Goal: Task Accomplishment & Management: Use online tool/utility

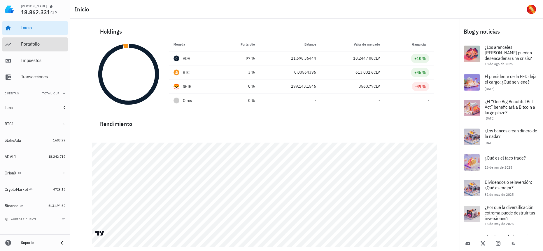
click at [31, 47] on div "Portafolio" at bounding box center [43, 44] width 44 height 6
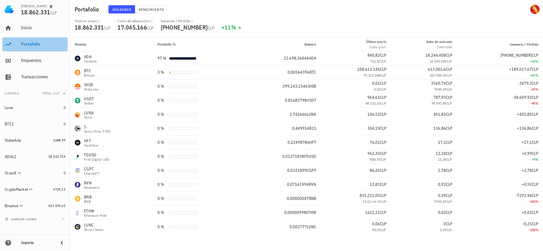
click at [38, 48] on div "Portafolio" at bounding box center [43, 44] width 44 height 13
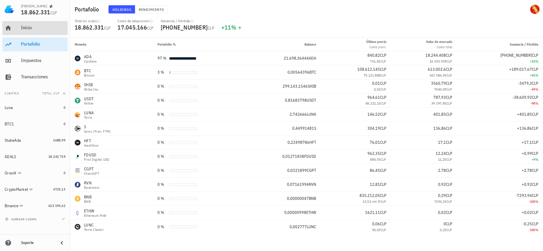
click at [42, 29] on div "Inicio" at bounding box center [43, 28] width 44 height 6
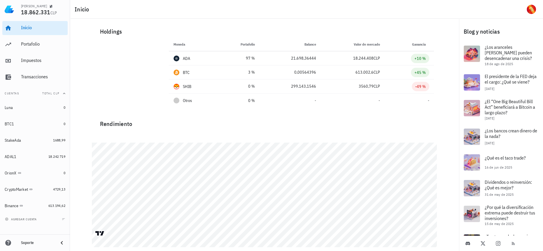
click at [34, 36] on div "Inicio [GEOGRAPHIC_DATA] Impuestos [GEOGRAPHIC_DATA]" at bounding box center [34, 53] width 65 height 68
click at [39, 42] on div "Portafolio" at bounding box center [43, 44] width 44 height 6
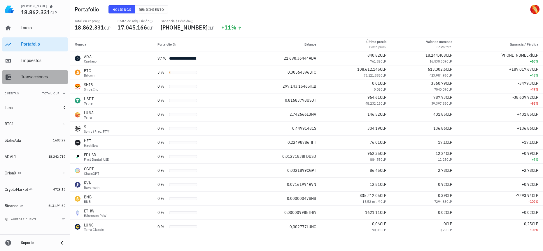
click at [39, 70] on div "Transacciones" at bounding box center [43, 76] width 44 height 13
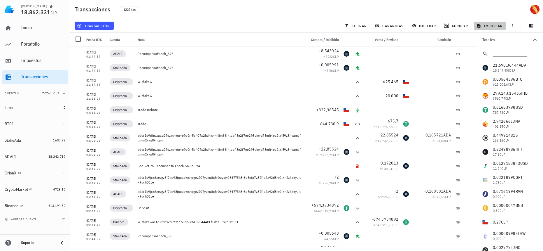
click at [486, 23] on span "importar" at bounding box center [490, 25] width 25 height 5
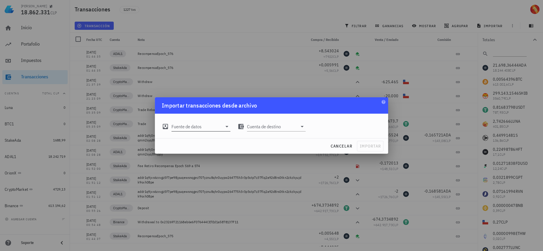
click at [196, 123] on input "Fuente de datos" at bounding box center [197, 126] width 51 height 9
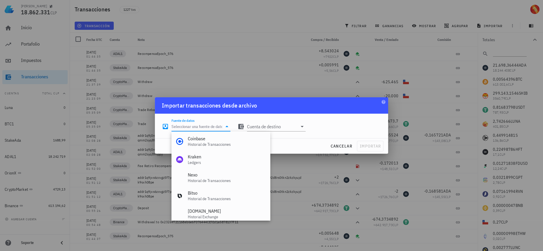
scroll to position [243, 0]
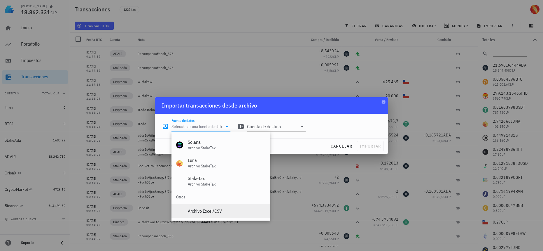
click at [204, 208] on div "Archivo Excel/CSV" at bounding box center [227, 211] width 78 height 6
type input "Archivo Excel/CSV"
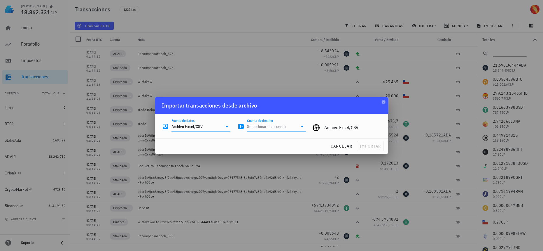
click at [264, 126] on input "Cuenta de destino" at bounding box center [272, 126] width 51 height 9
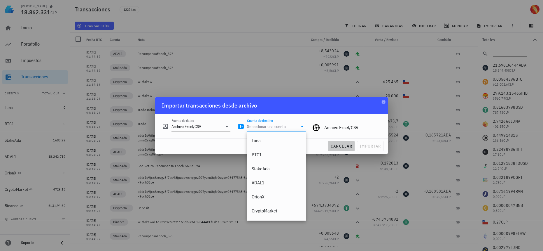
click at [346, 147] on span "cancelar" at bounding box center [341, 145] width 22 height 5
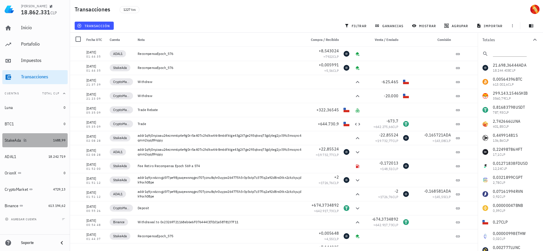
click at [55, 144] on link "StakeAda 1688,99" at bounding box center [34, 140] width 65 height 14
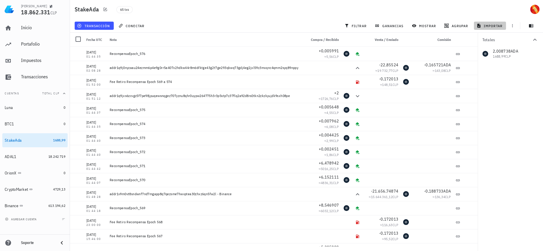
click at [487, 25] on span "importar" at bounding box center [490, 25] width 25 height 5
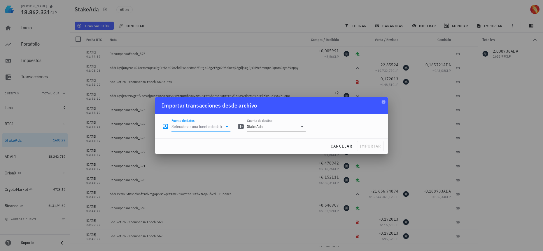
click at [210, 127] on input "Fuente de datos" at bounding box center [197, 126] width 51 height 9
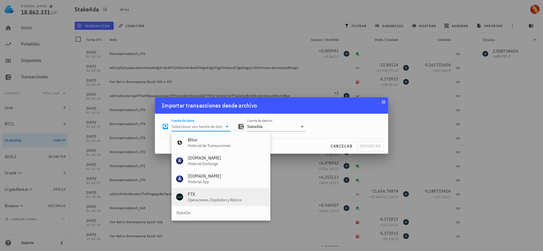
scroll to position [243, 0]
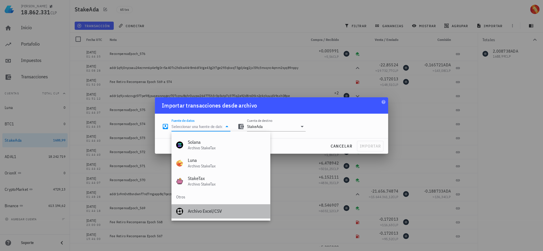
click at [203, 209] on div "Archivo Excel/CSV" at bounding box center [227, 211] width 78 height 6
type input "Archivo Excel/CSV"
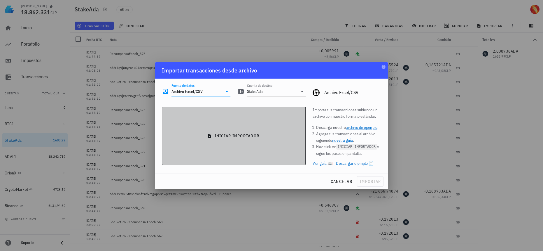
click at [220, 140] on button "iniciar importador" at bounding box center [234, 135] width 144 height 58
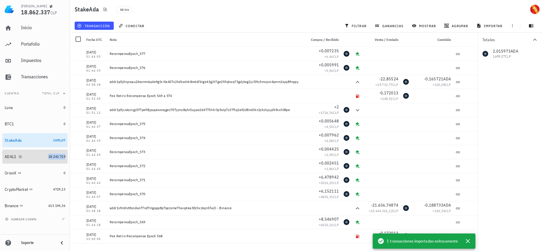
drag, startPoint x: 54, startPoint y: 158, endPoint x: 65, endPoint y: 153, distance: 12.1
click at [54, 158] on span "18.242.719" at bounding box center [56, 156] width 17 height 4
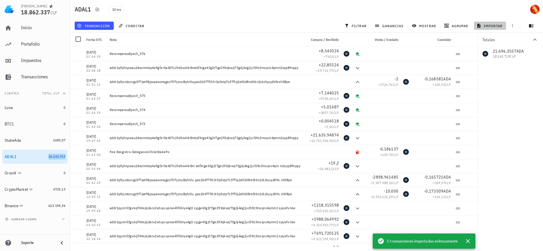
click at [486, 26] on span "importar" at bounding box center [490, 25] width 25 height 5
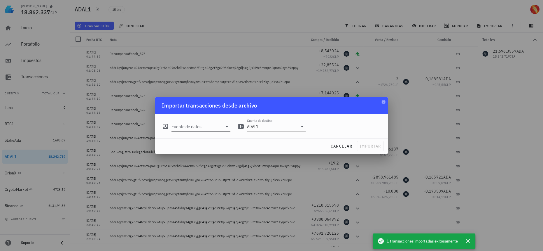
click at [200, 127] on input "Fuente de datos" at bounding box center [197, 126] width 51 height 9
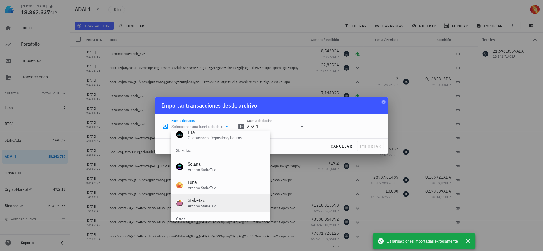
scroll to position [243, 0]
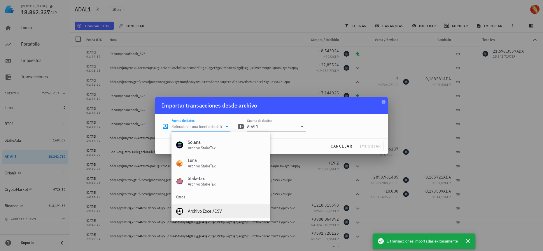
click at [209, 213] on div "Archivo Excel/CSV" at bounding box center [227, 211] width 78 height 6
type input "Archivo Excel/CSV"
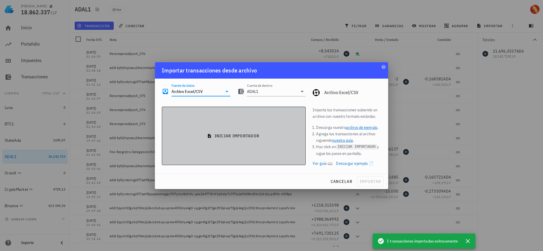
click at [263, 143] on button "iniciar importador" at bounding box center [234, 135] width 144 height 58
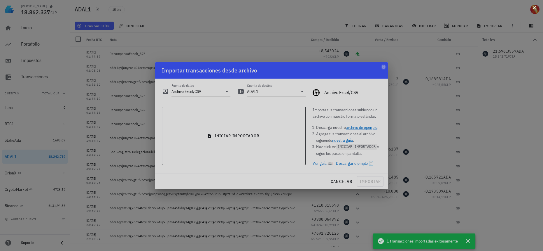
click at [534, 8] on button at bounding box center [534, 7] width 6 height 6
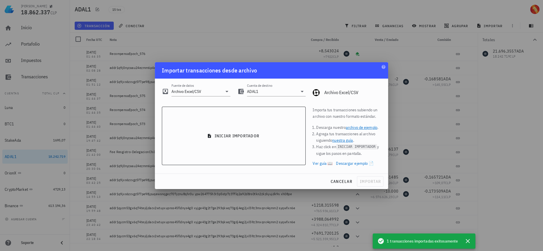
click at [34, 216] on div at bounding box center [271, 125] width 543 height 251
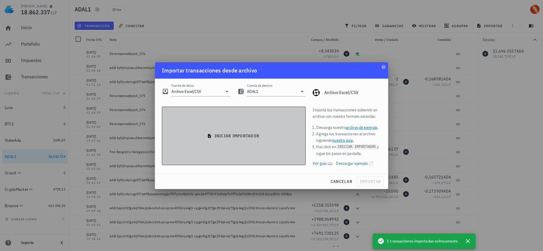
click at [229, 126] on button "iniciar importador" at bounding box center [234, 135] width 144 height 58
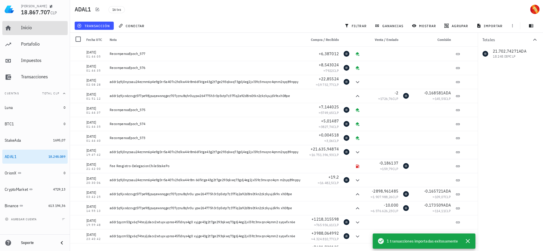
click at [36, 29] on div "Inicio" at bounding box center [43, 28] width 44 height 6
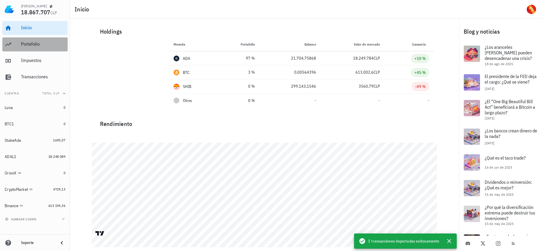
click at [19, 45] on link "Portafolio" at bounding box center [34, 44] width 65 height 14
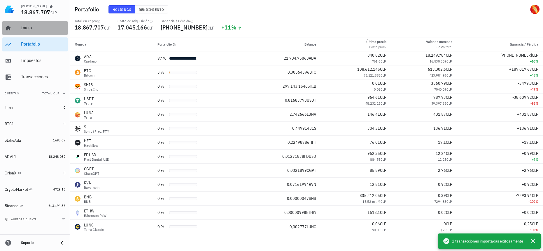
click at [60, 31] on div "Inicio" at bounding box center [43, 27] width 44 height 13
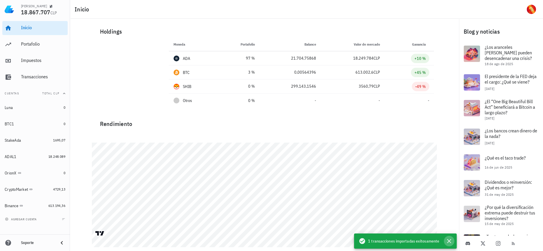
click at [448, 241] on icon "button" at bounding box center [449, 241] width 4 height 4
